Goal: Navigation & Orientation: Understand site structure

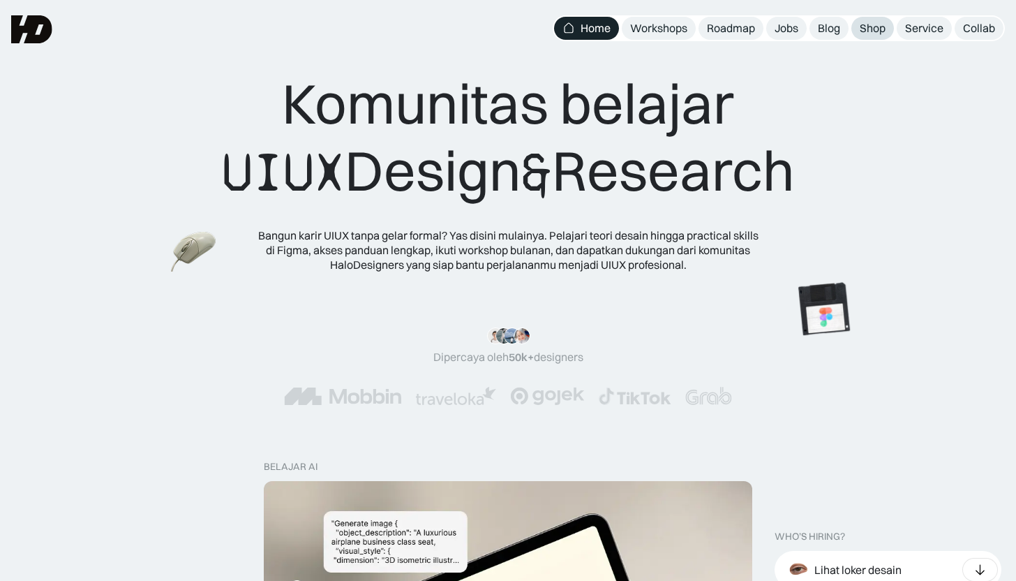
click at [868, 29] on div "Shop" at bounding box center [873, 28] width 26 height 15
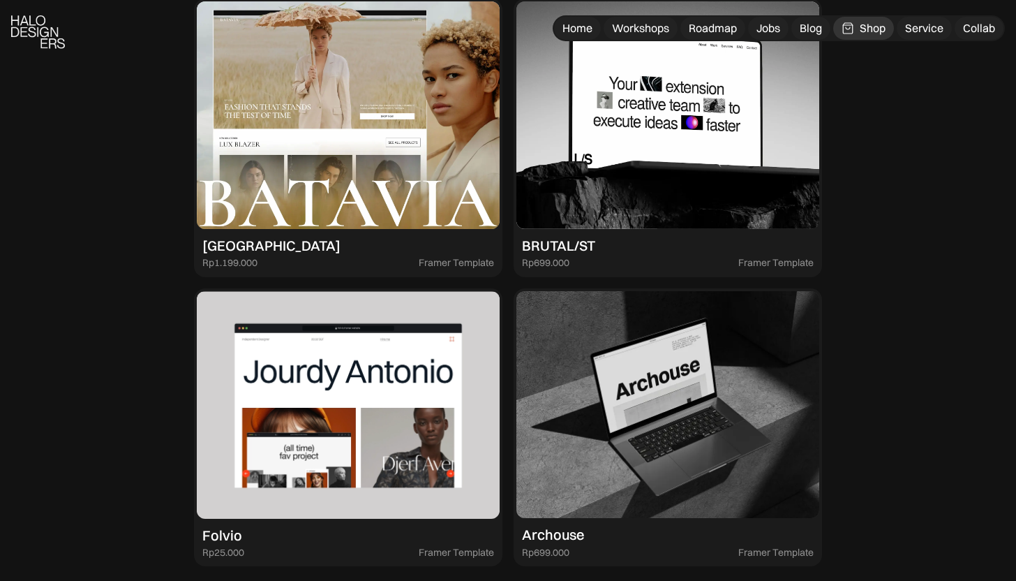
scroll to position [3773, 0]
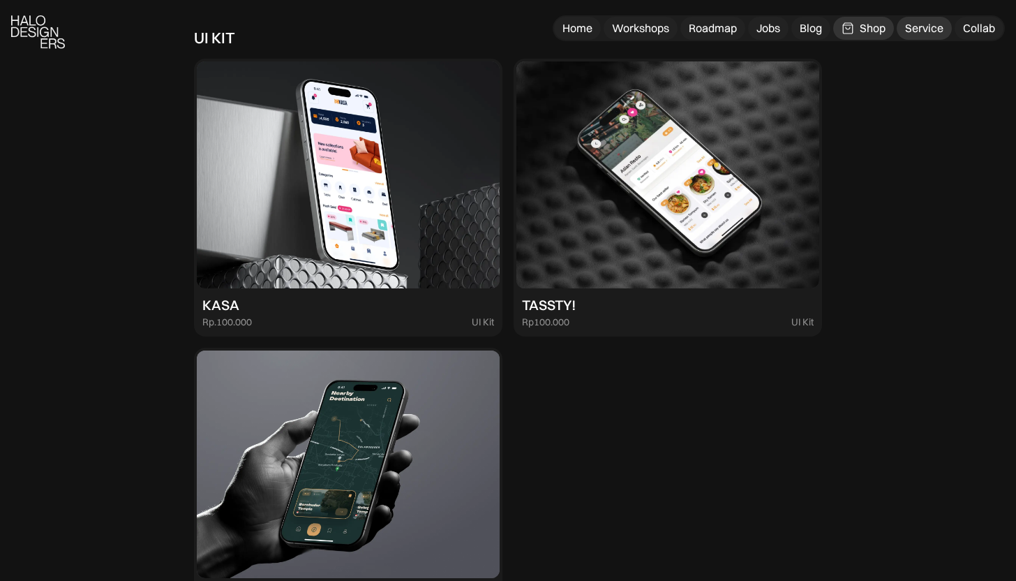
click at [921, 28] on div "Service" at bounding box center [924, 28] width 38 height 15
click at [582, 31] on div "Home" at bounding box center [578, 28] width 30 height 15
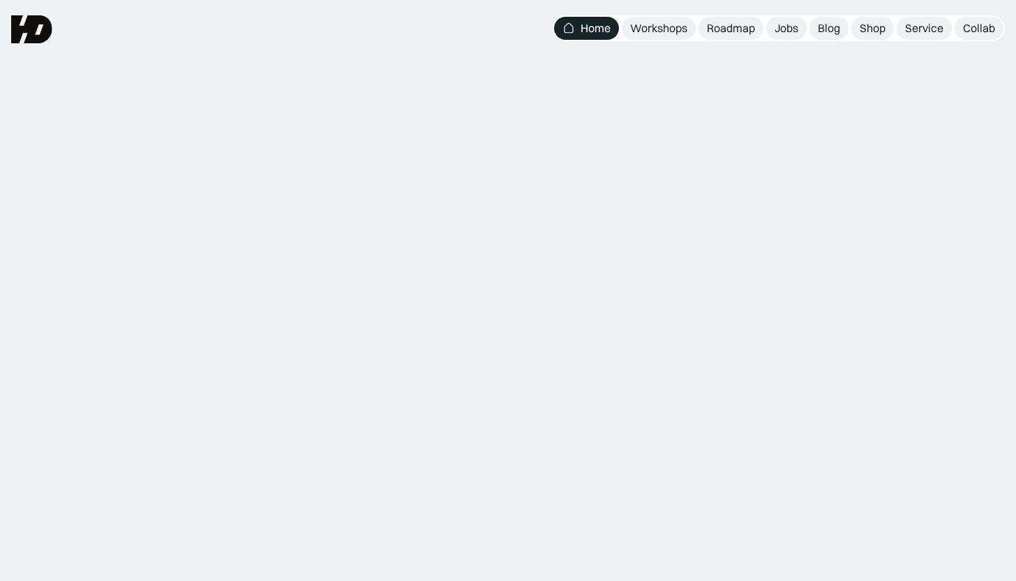
click at [488, 126] on div "Komunitas belajar UIUX Design & Research" at bounding box center [508, 166] width 573 height 136
click at [612, 132] on div "Komunitas belajar UIUX Design & Research" at bounding box center [508, 166] width 573 height 136
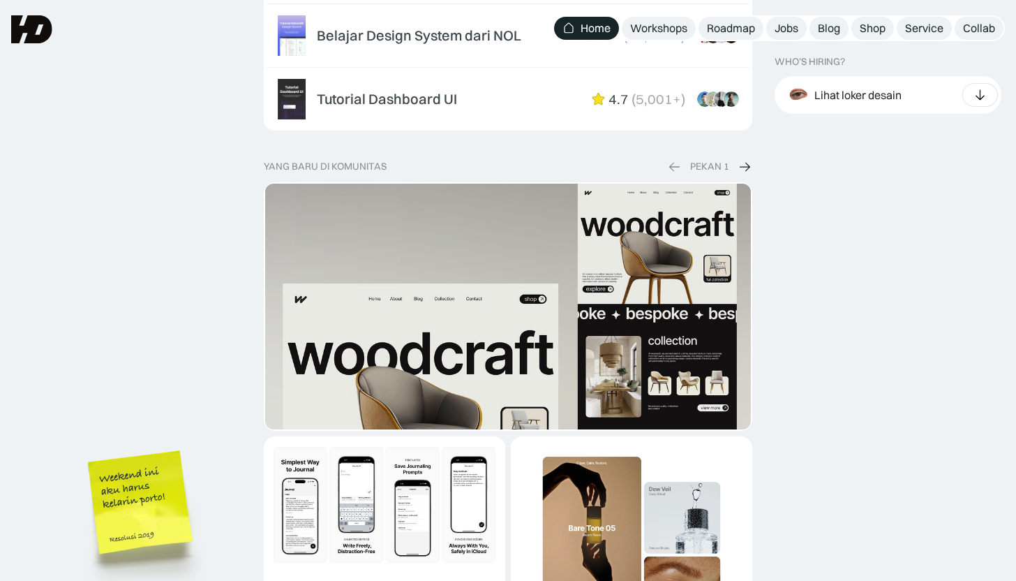
scroll to position [2356, 0]
click at [740, 159] on img at bounding box center [745, 166] width 14 height 15
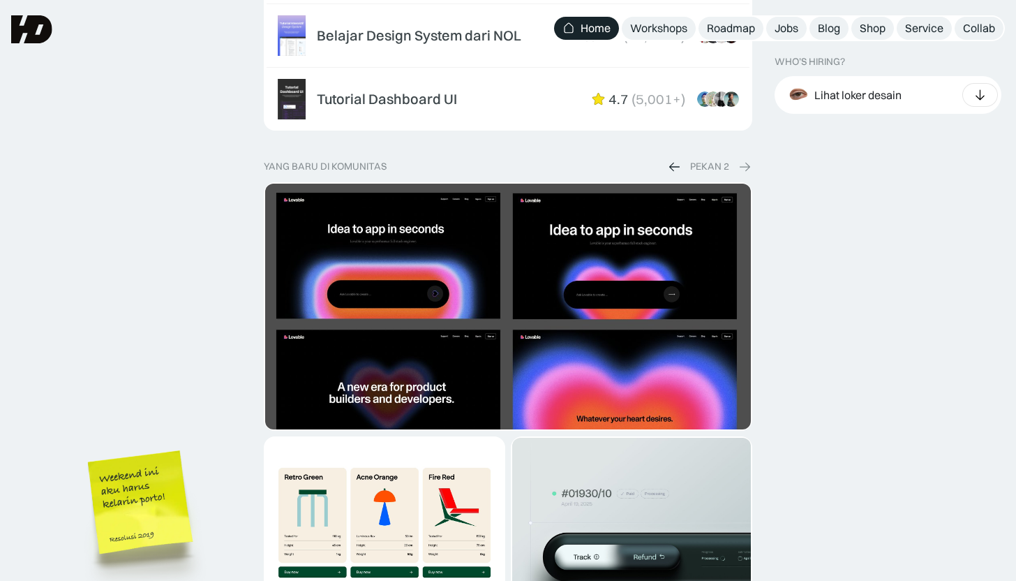
click at [747, 159] on img at bounding box center [745, 166] width 14 height 15
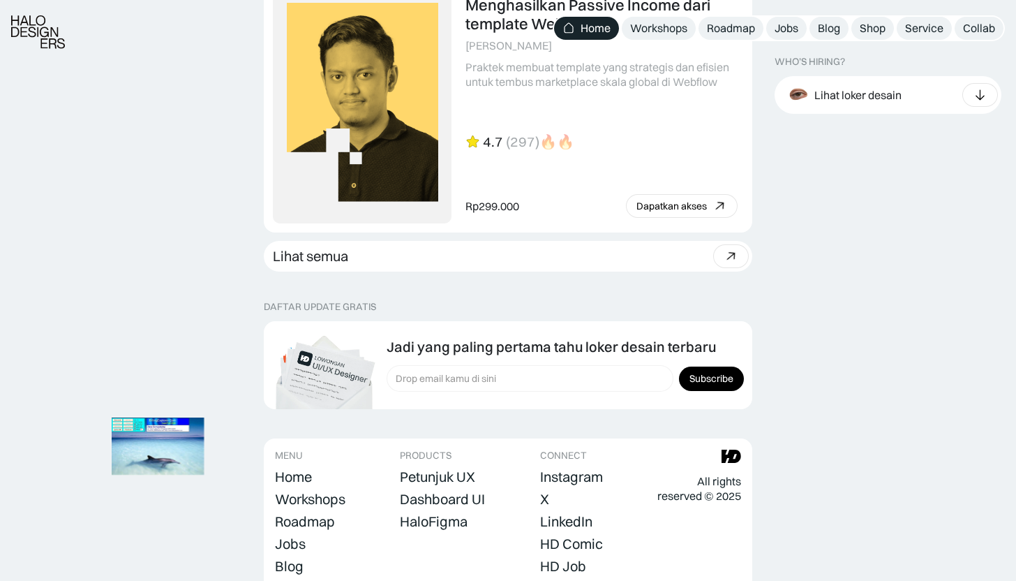
scroll to position [3926, 0]
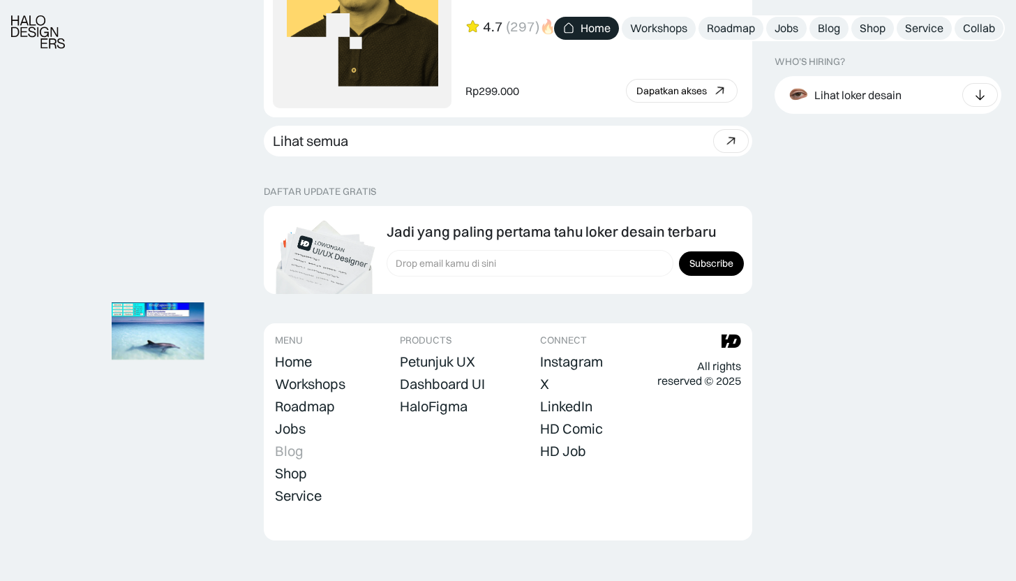
click at [301, 443] on div "Blog" at bounding box center [289, 451] width 29 height 17
click at [283, 353] on div "Home" at bounding box center [293, 361] width 37 height 17
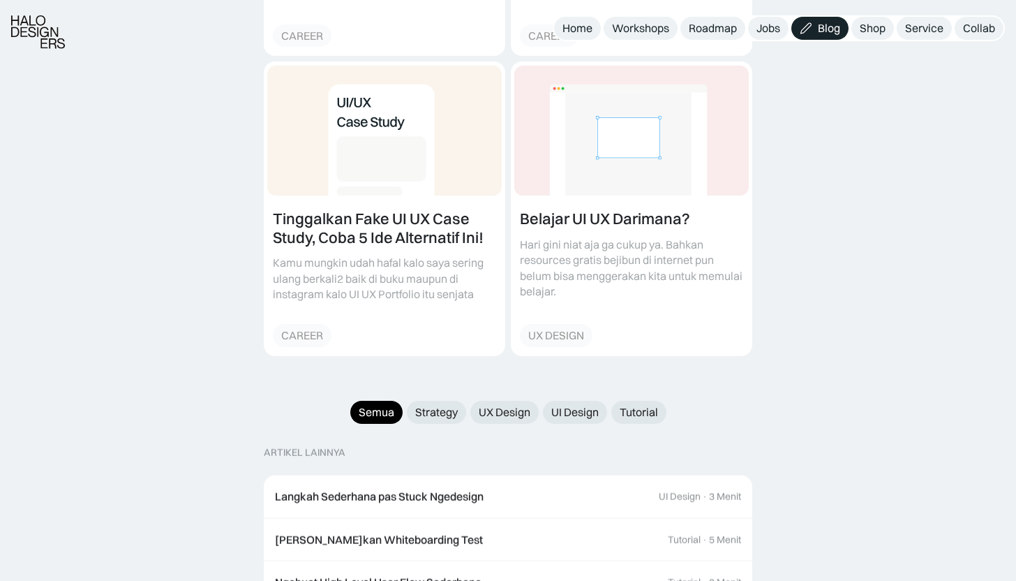
scroll to position [1523, 0]
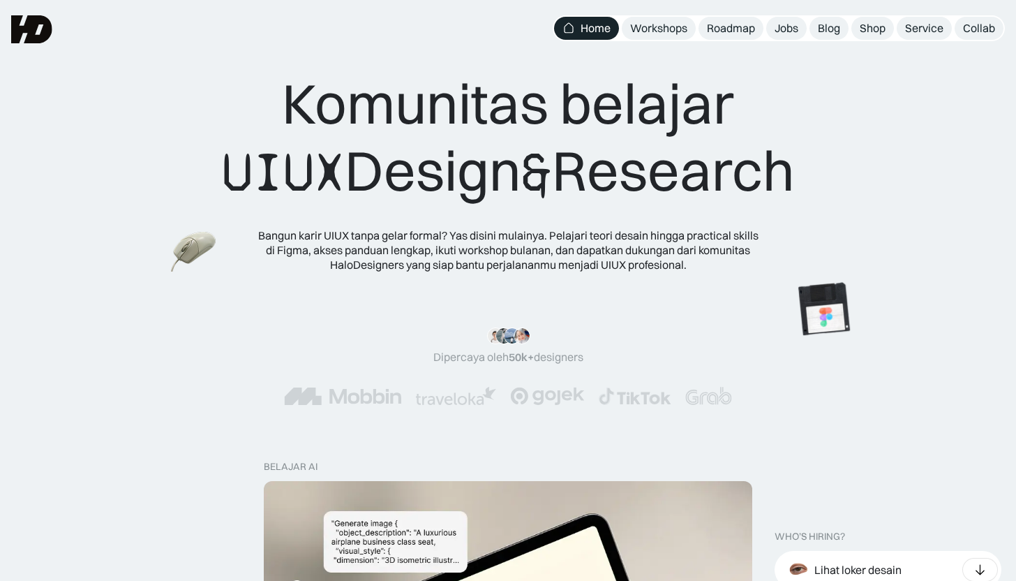
click at [699, 40] on nav "Home Workshops Roadmap Jobs Blog Shop Service Collab" at bounding box center [779, 28] width 452 height 26
click at [667, 22] on div "Workshops" at bounding box center [658, 28] width 57 height 15
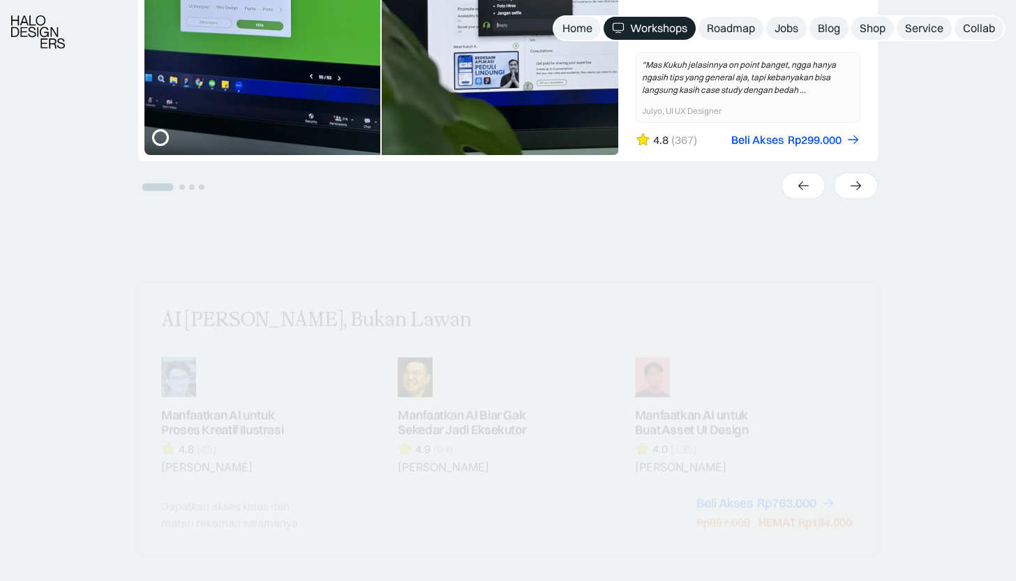
scroll to position [778, 0]
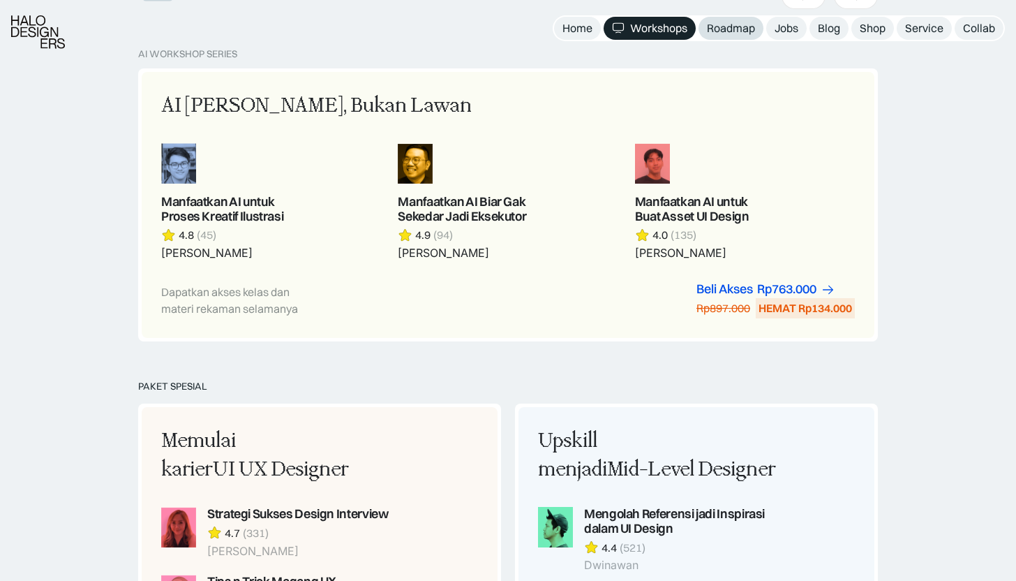
click at [742, 37] on link "Roadmap" at bounding box center [731, 28] width 65 height 23
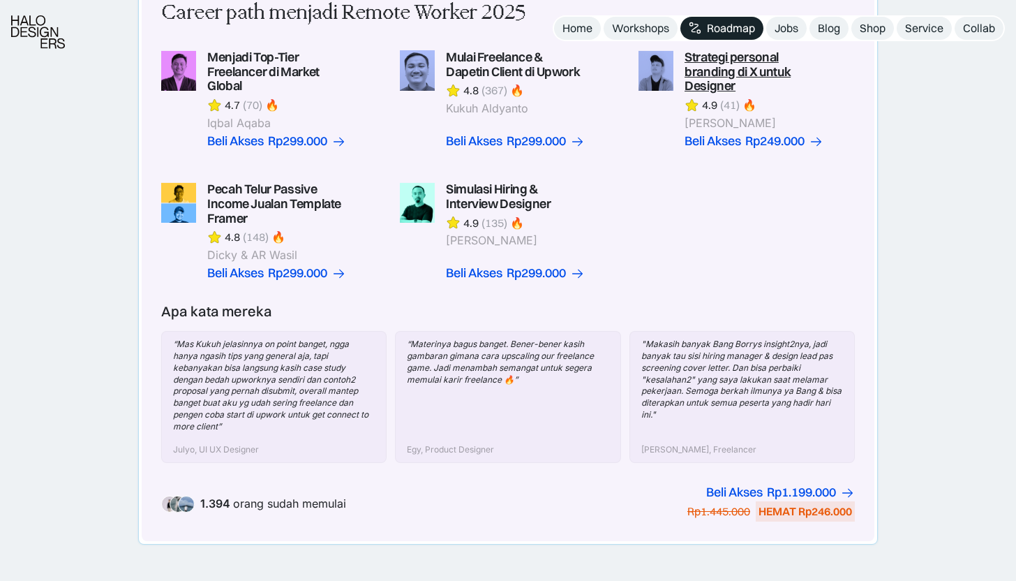
scroll to position [672, 0]
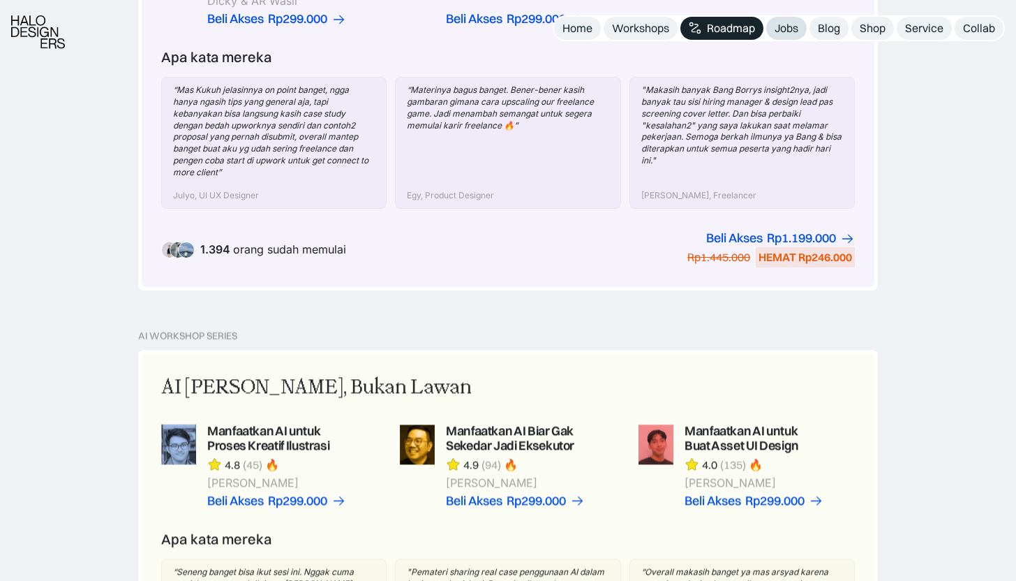
click at [788, 26] on div "Jobs" at bounding box center [787, 28] width 24 height 15
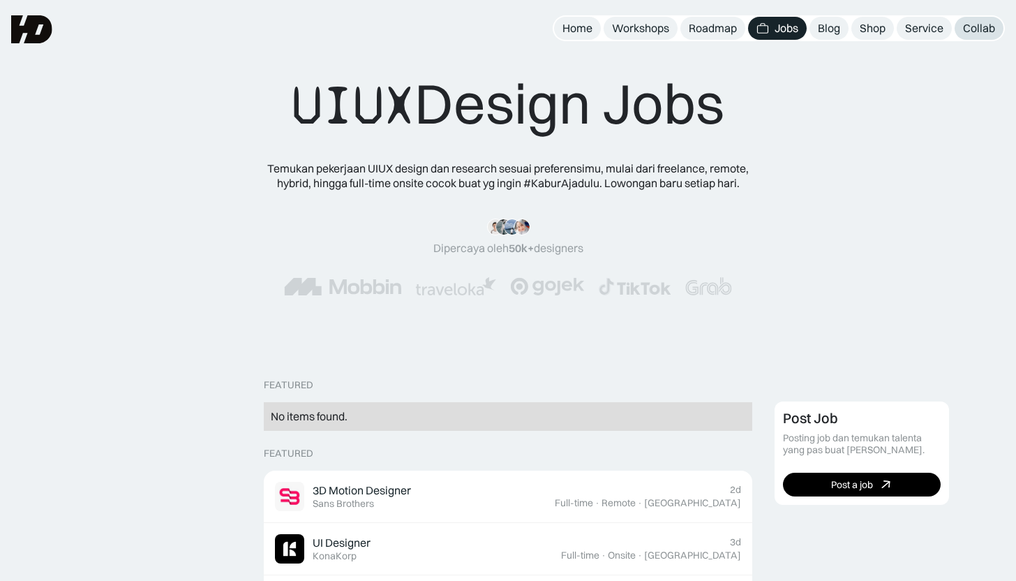
click at [971, 25] on div "Collab" at bounding box center [979, 28] width 32 height 15
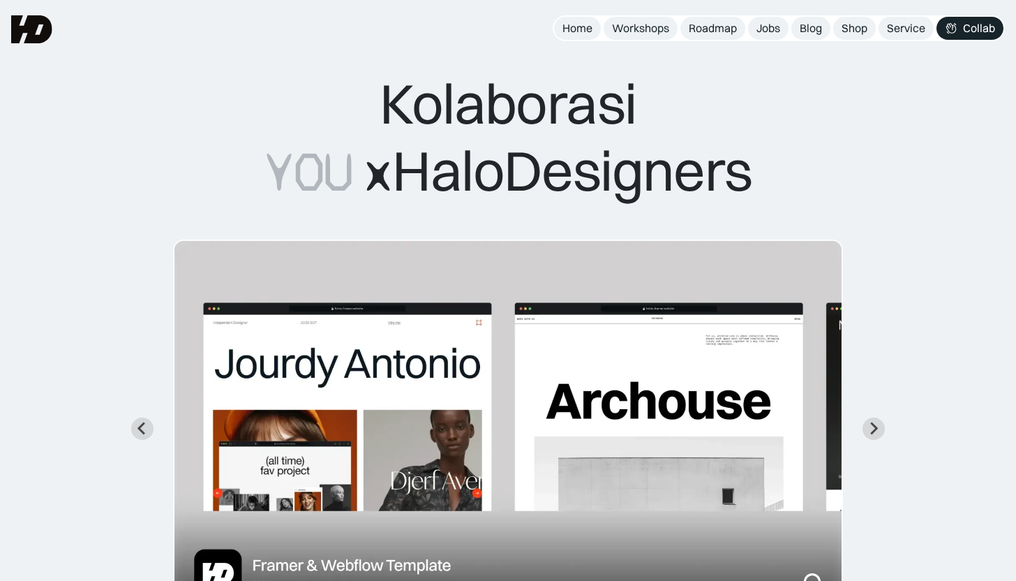
scroll to position [84, 0]
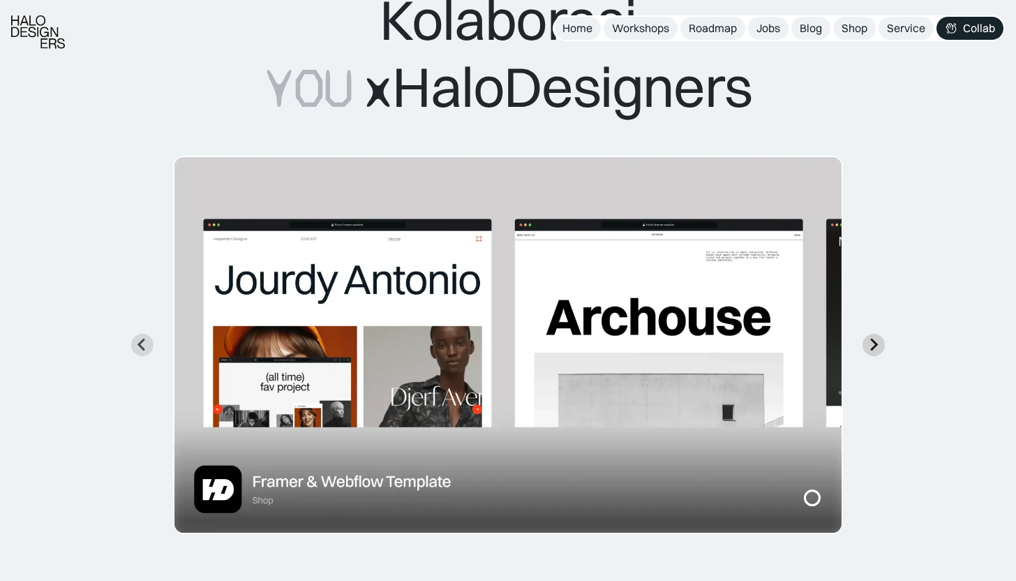
click at [872, 342] on icon "Next slide" at bounding box center [873, 344] width 13 height 13
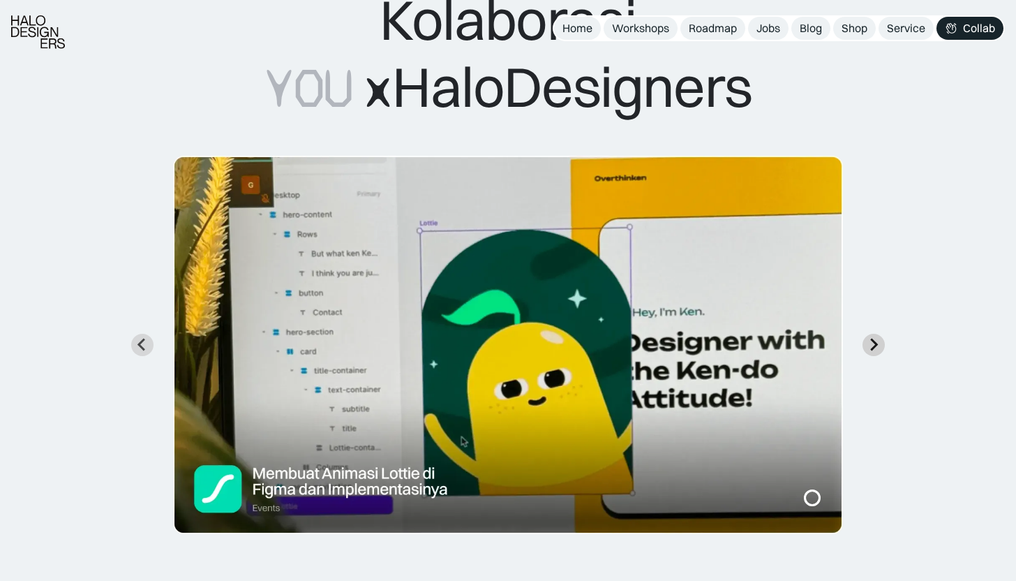
click at [872, 342] on icon "Next slide" at bounding box center [873, 344] width 13 height 13
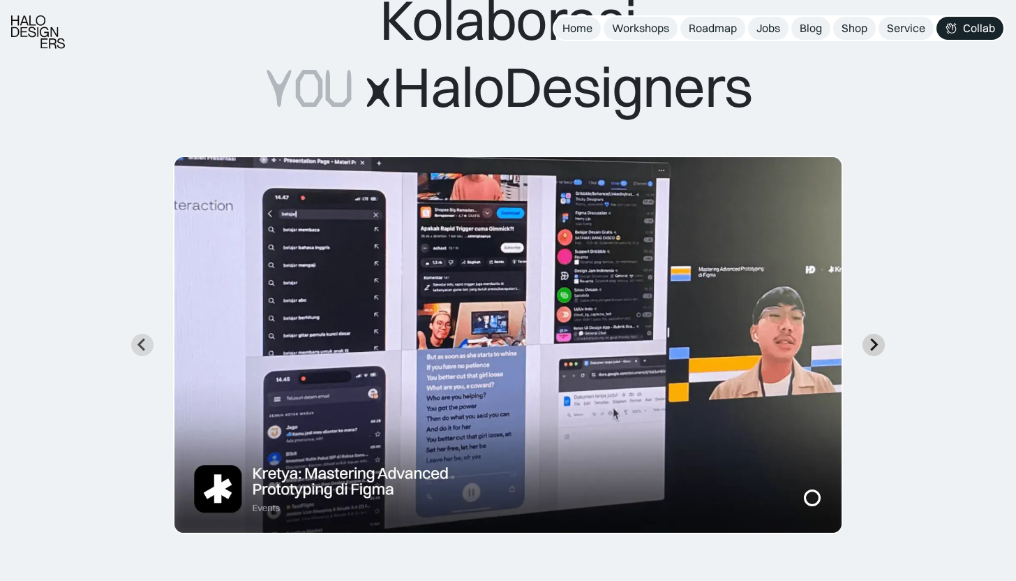
click at [872, 342] on icon "Next slide" at bounding box center [873, 344] width 13 height 13
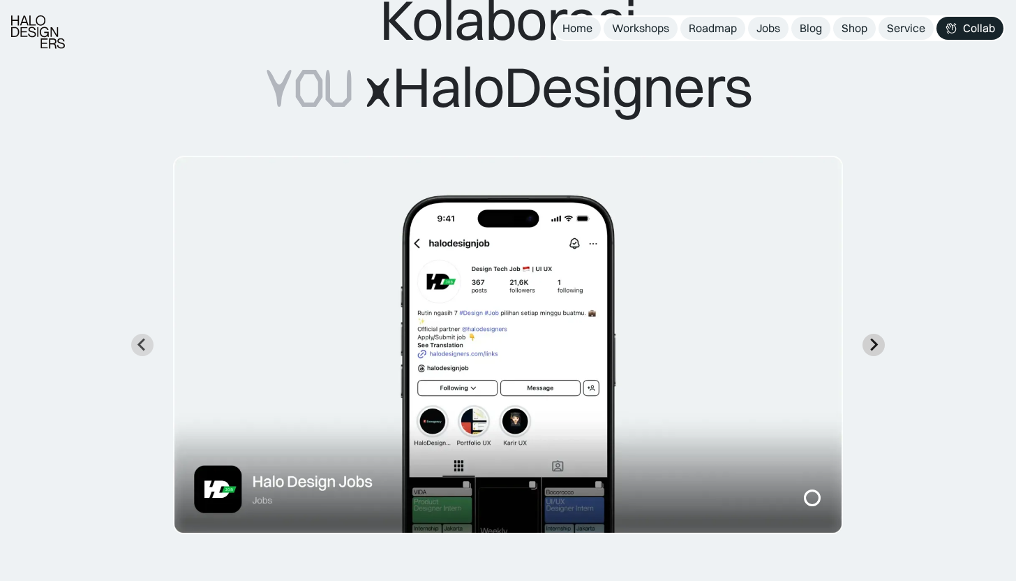
click at [872, 342] on icon "Next slide" at bounding box center [873, 344] width 13 height 13
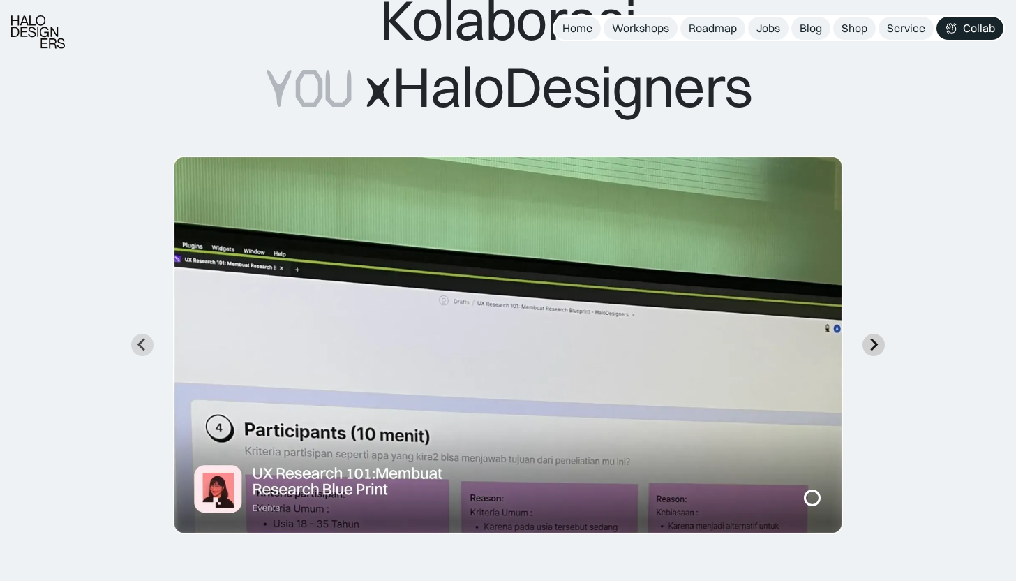
click at [872, 342] on icon "Next slide" at bounding box center [873, 344] width 13 height 13
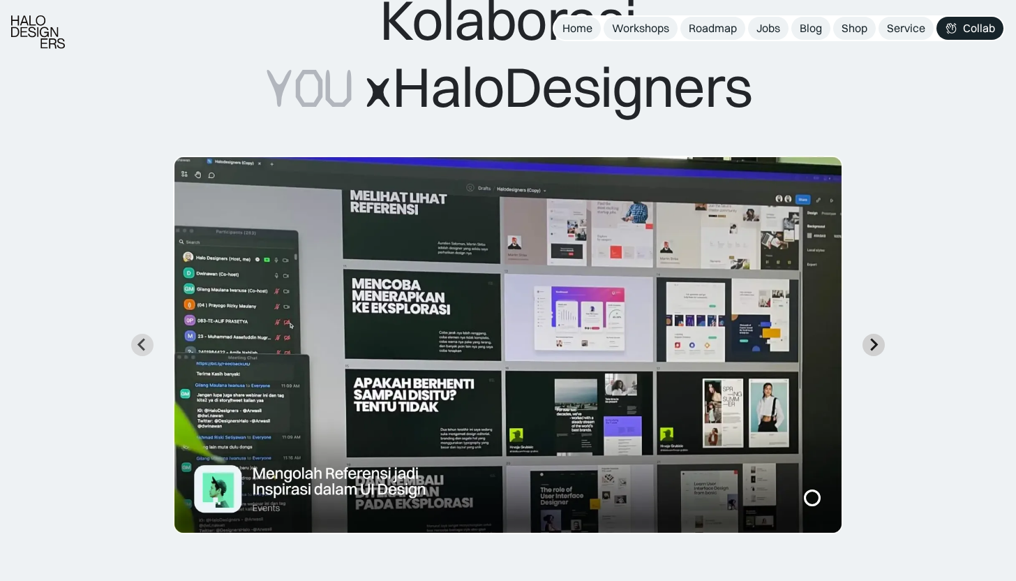
click at [872, 342] on icon "Next slide" at bounding box center [873, 344] width 13 height 13
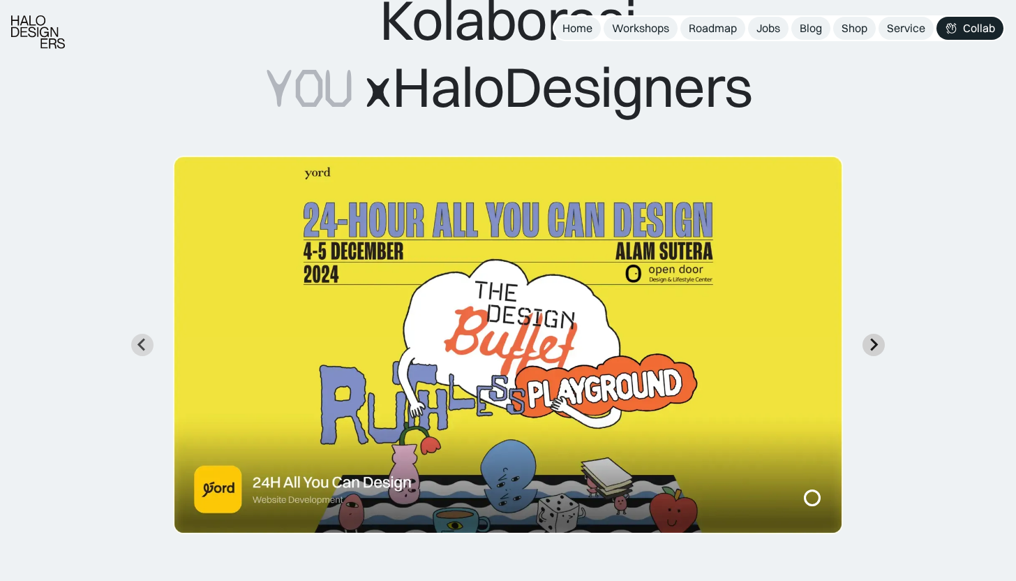
click at [872, 342] on icon "Go to first slide" at bounding box center [873, 344] width 13 height 13
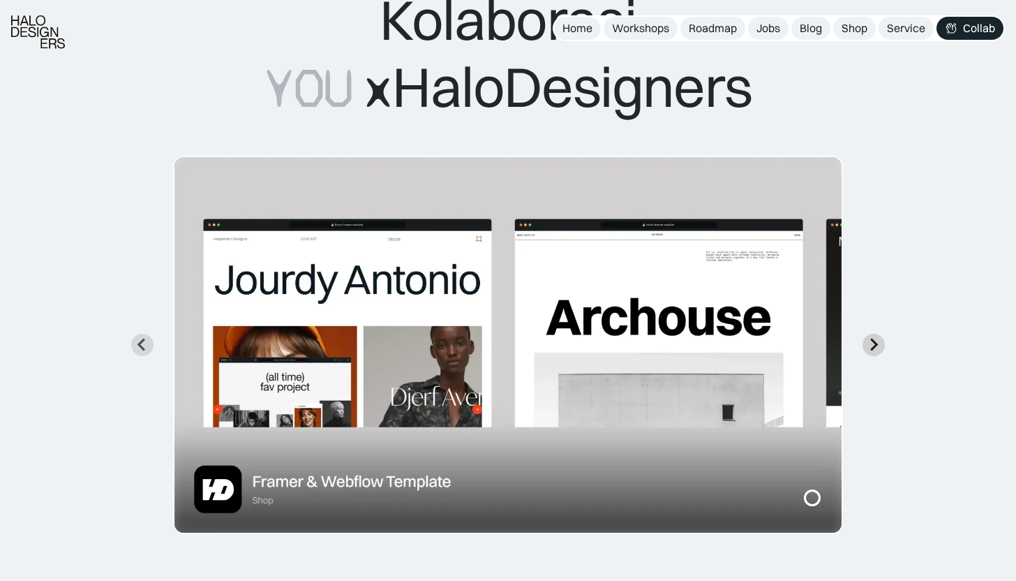
click at [872, 342] on icon "Go to first slide" at bounding box center [873, 344] width 13 height 13
